Goal: Check status: Check status

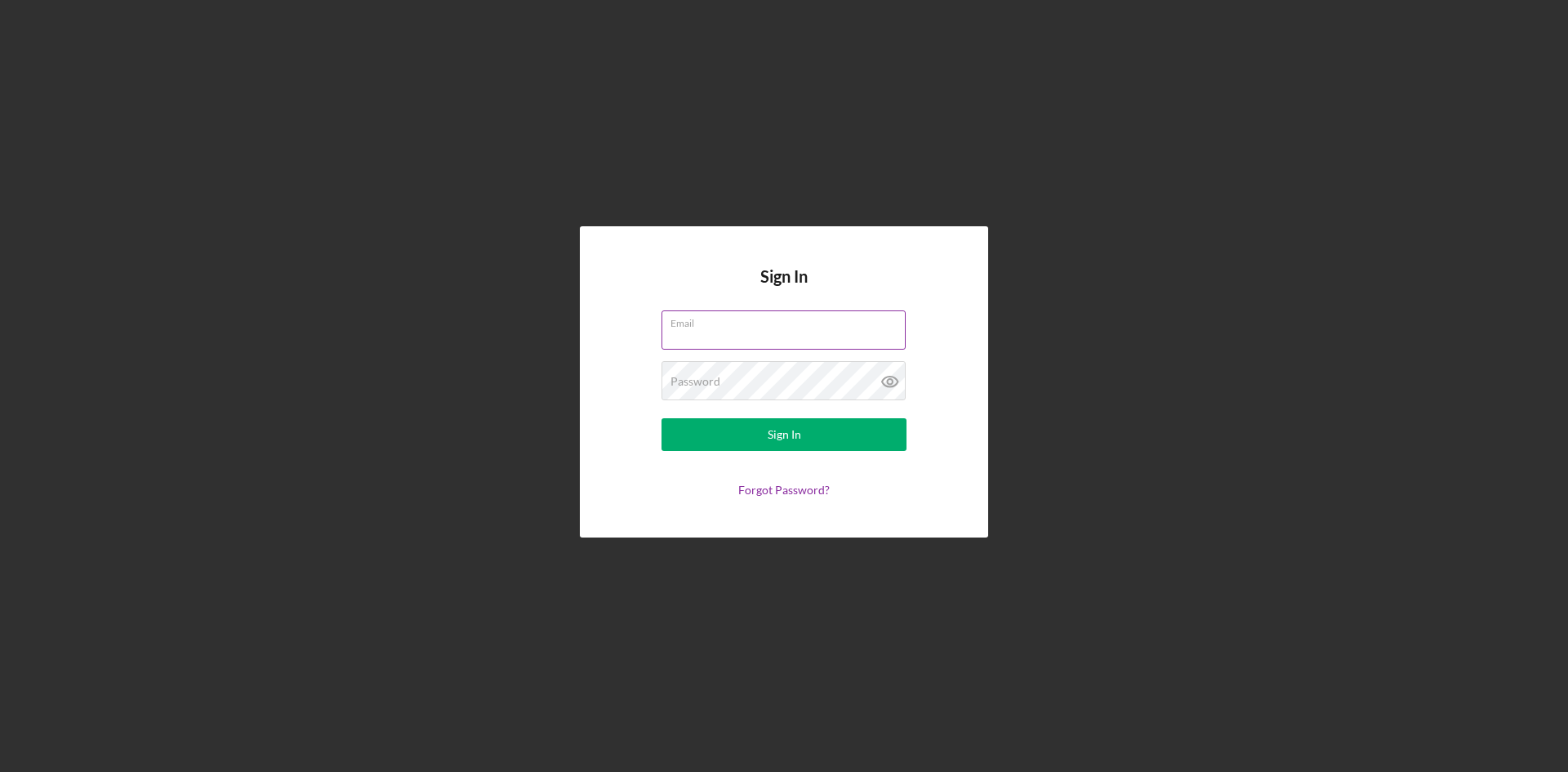
click at [771, 330] on input "Email" at bounding box center [783, 331] width 245 height 40
type input "[EMAIL_ADDRESS][DOMAIN_NAME]"
click at [773, 437] on div "Sign In" at bounding box center [785, 434] width 34 height 33
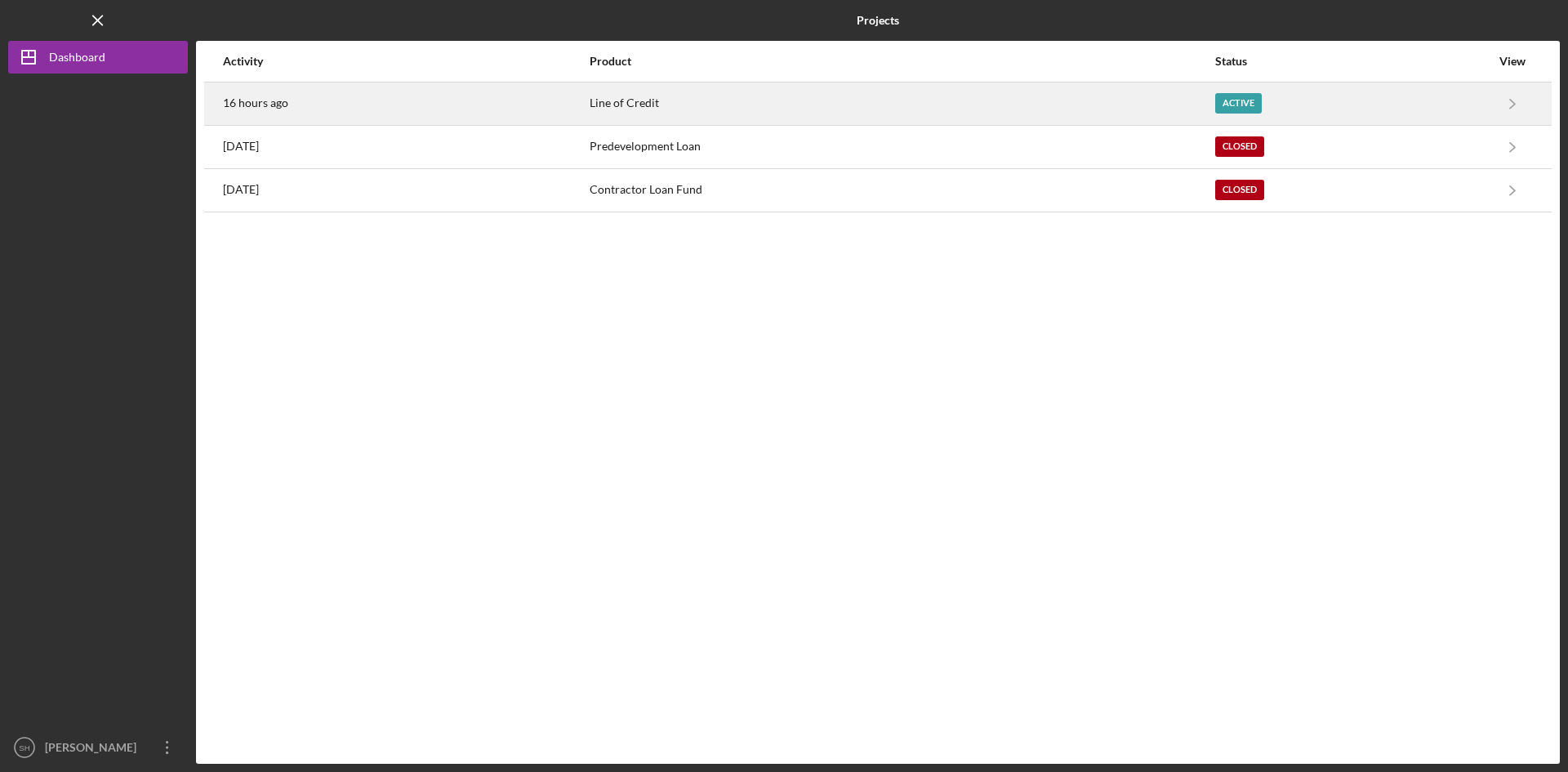
click at [1236, 96] on div "Active" at bounding box center [1238, 103] width 47 height 21
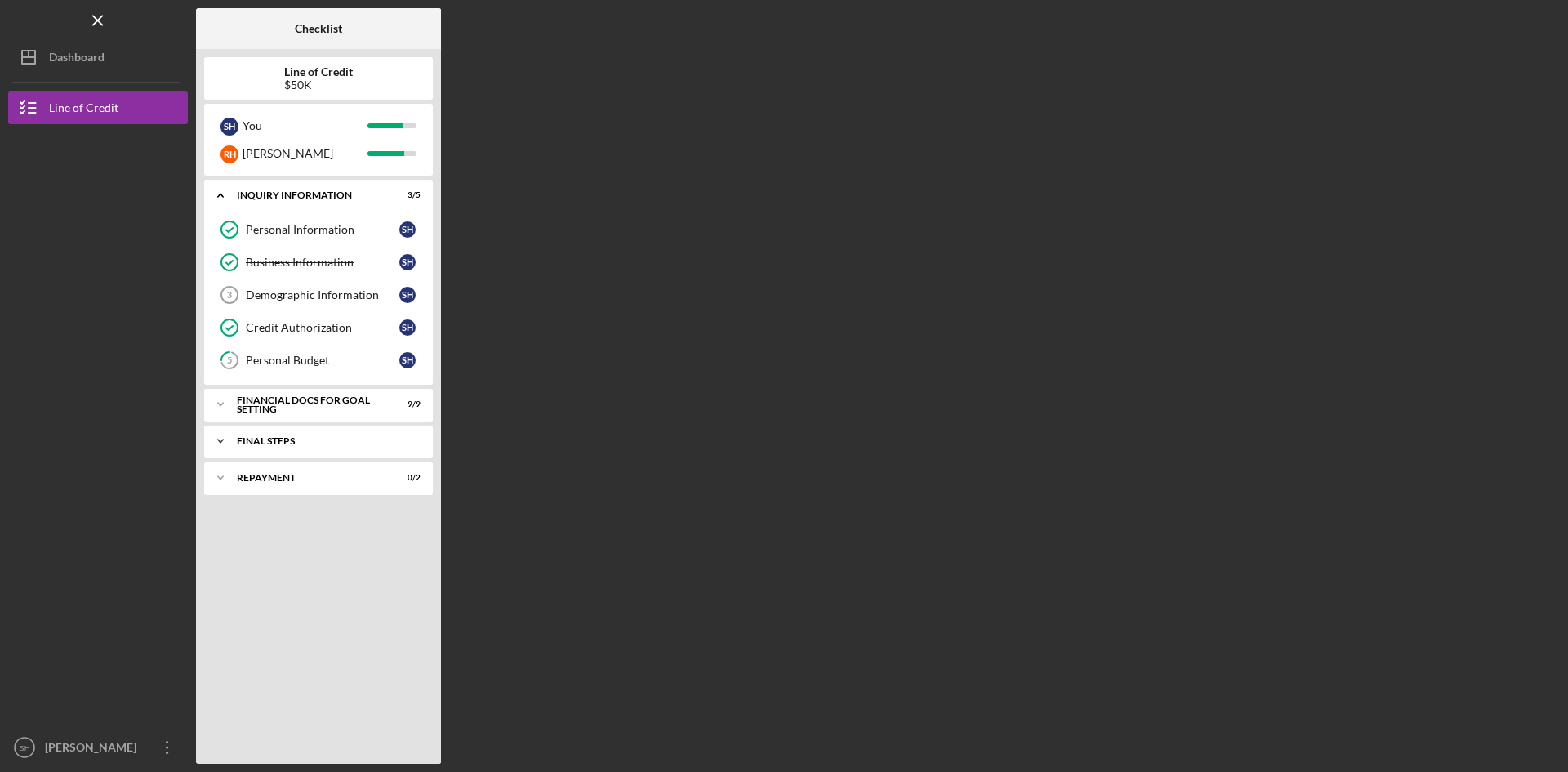
click at [409, 436] on div "FINAL STEPS" at bounding box center [324, 441] width 175 height 10
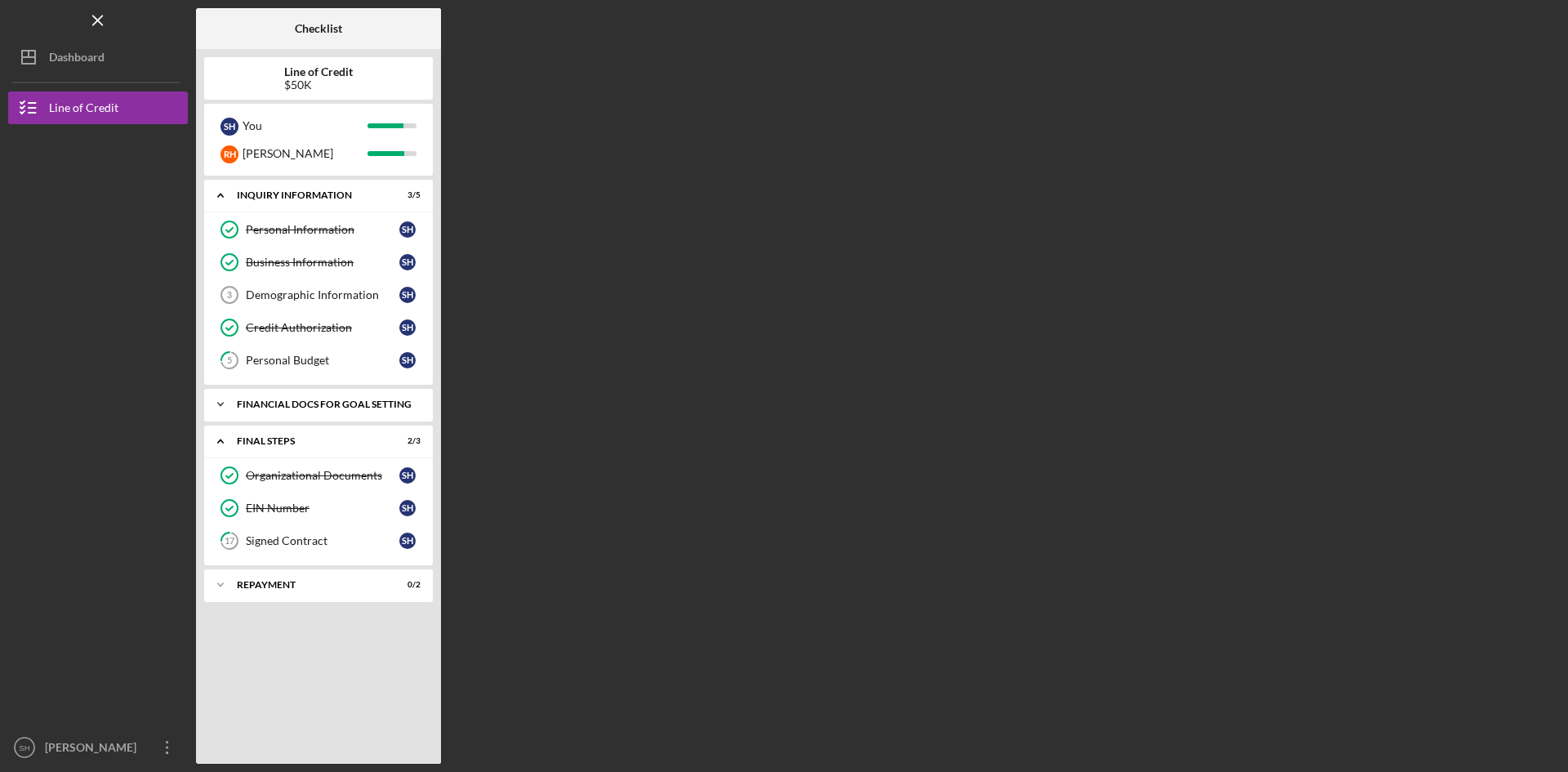
click at [265, 402] on div "Financial Docs for Goal Setting" at bounding box center [324, 404] width 175 height 10
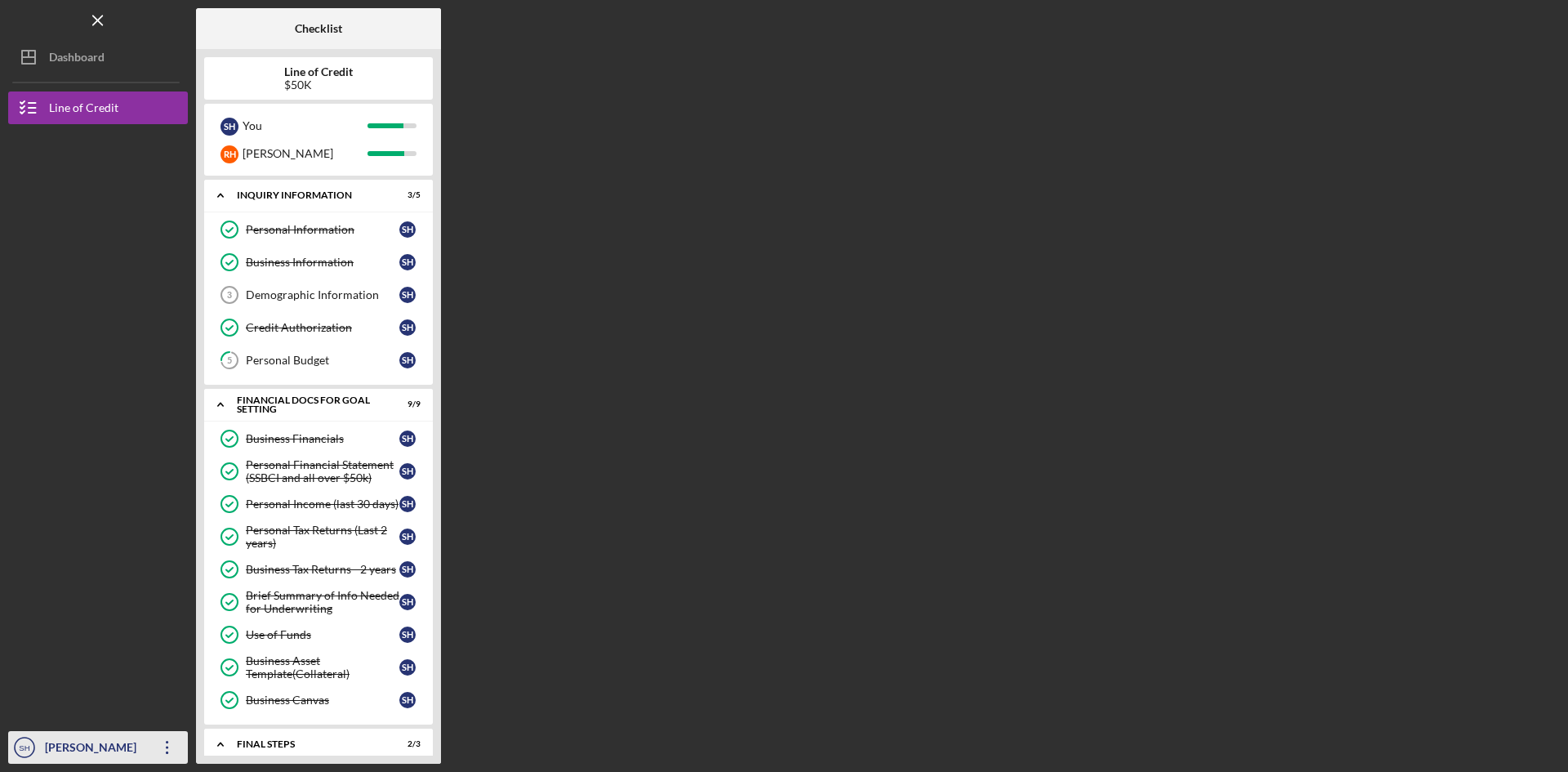
click at [166, 749] on icon "Icon/Overflow" at bounding box center [167, 746] width 41 height 41
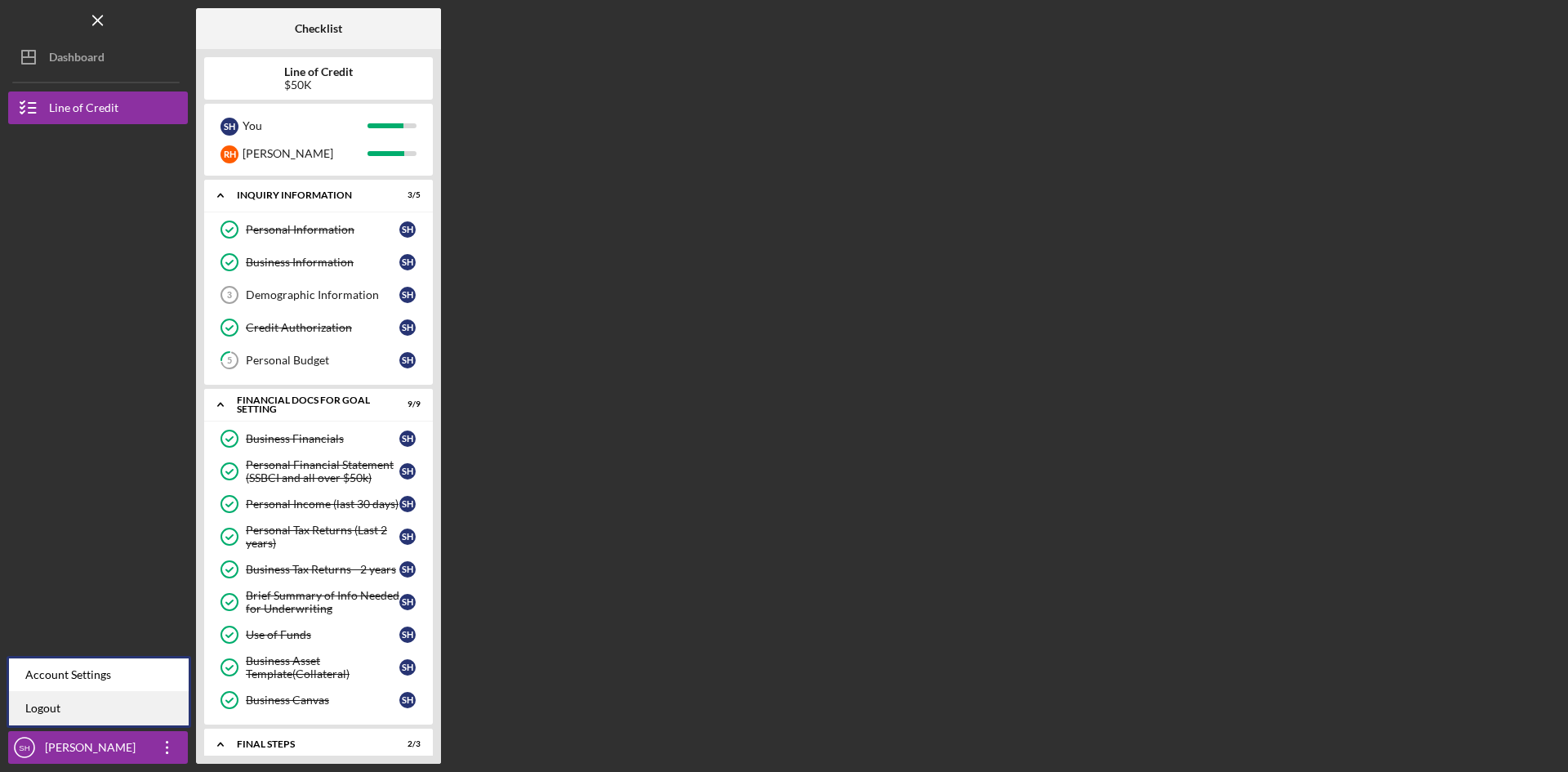
click at [43, 710] on link "Logout" at bounding box center [99, 709] width 180 height 34
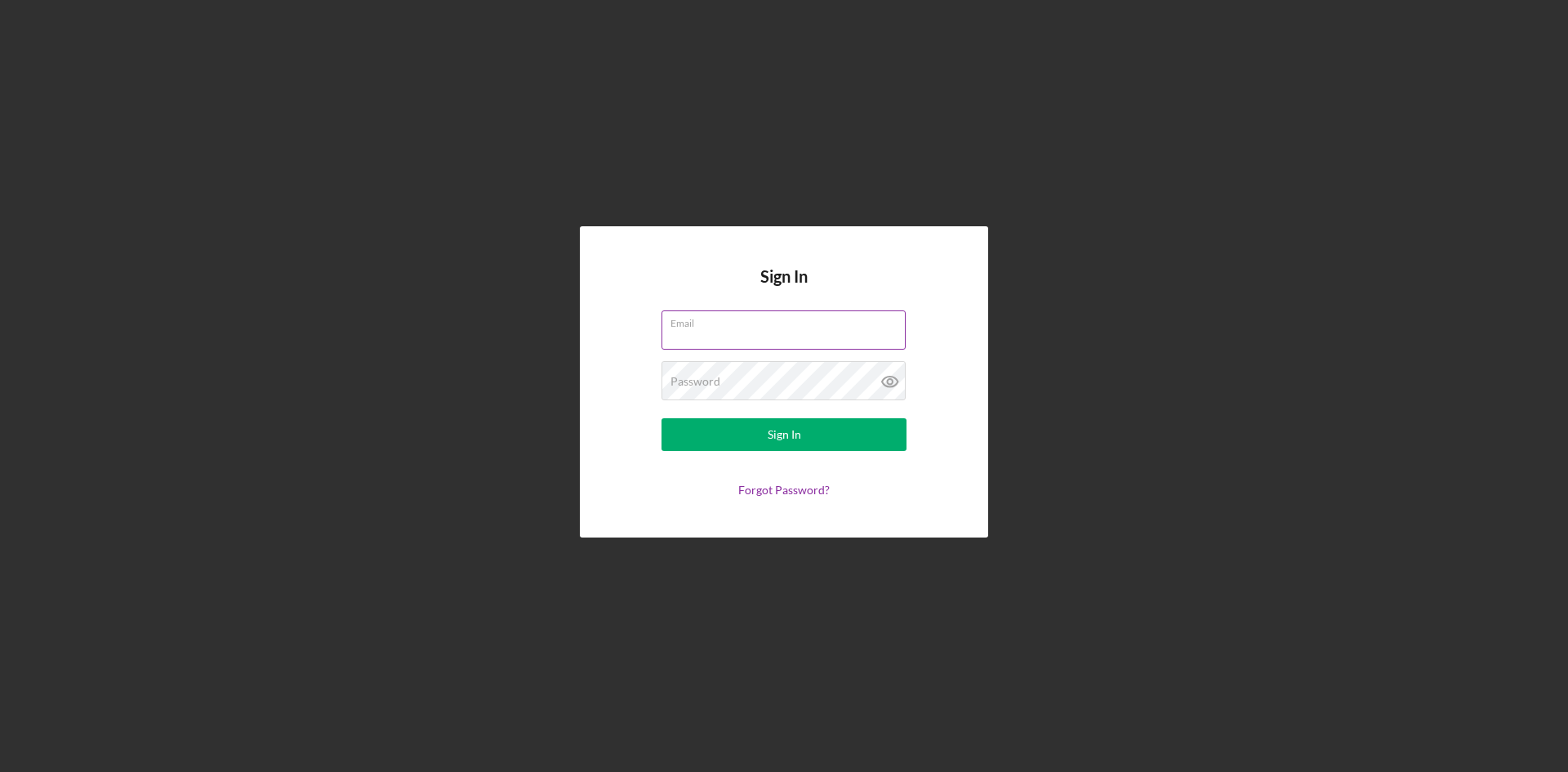
click at [708, 335] on input "Email" at bounding box center [783, 331] width 245 height 40
type input "[EMAIL_ADDRESS][DOMAIN_NAME]"
click at [795, 435] on div "Sign In" at bounding box center [785, 434] width 34 height 33
